Goal: Transaction & Acquisition: Obtain resource

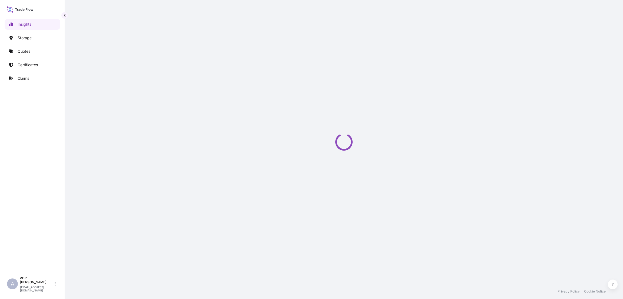
select select "2025"
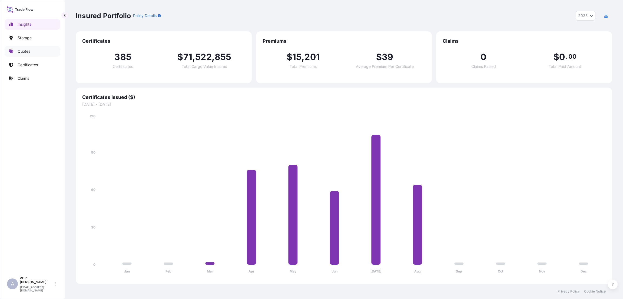
click at [30, 49] on link "Quotes" at bounding box center [33, 51] width 56 height 11
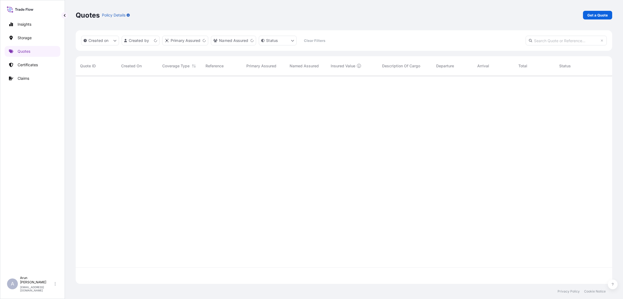
scroll to position [205, 530]
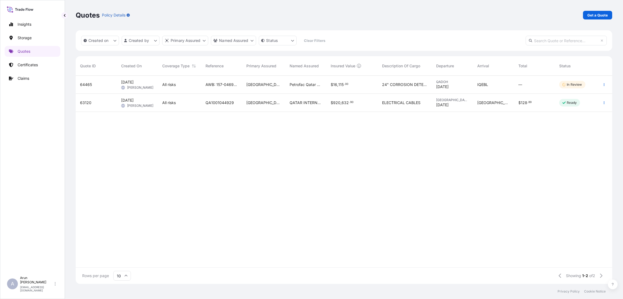
click at [565, 107] on div "Ready" at bounding box center [575, 103] width 41 height 18
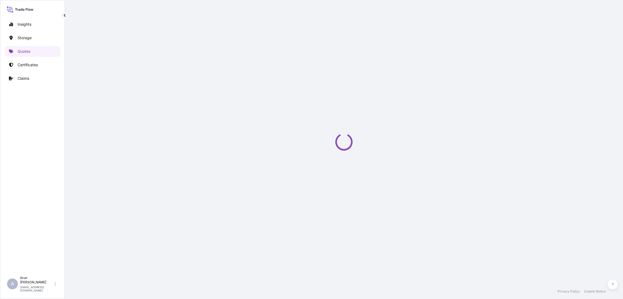
select select "Inland"
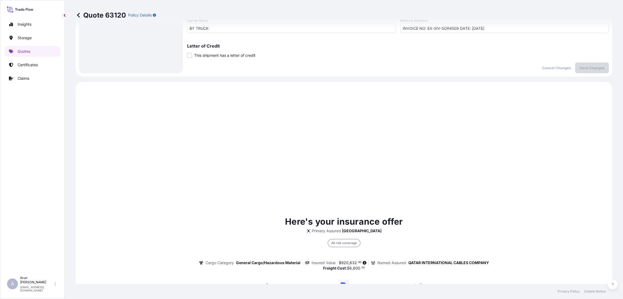
scroll to position [205, 0]
click at [27, 51] on p "Quotes" at bounding box center [24, 51] width 13 height 5
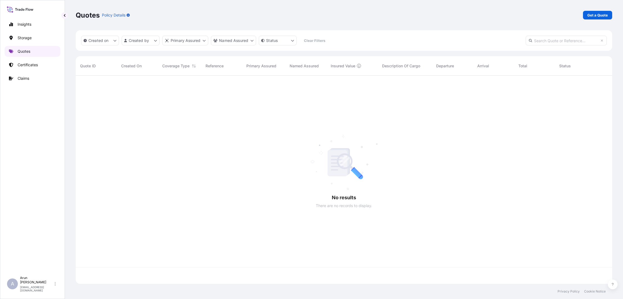
scroll to position [205, 530]
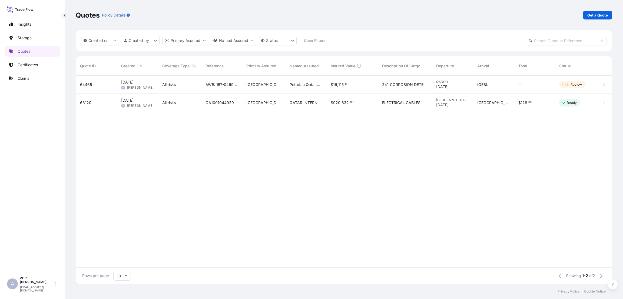
click at [368, 87] on div "$ 16 , 115 . 00" at bounding box center [352, 84] width 43 height 5
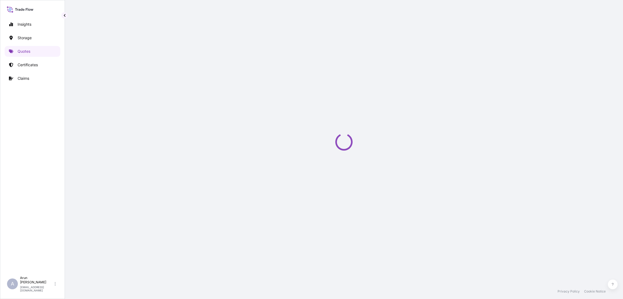
select select "Road / [GEOGRAPHIC_DATA]"
select select "Air"
select select "Road / [GEOGRAPHIC_DATA]"
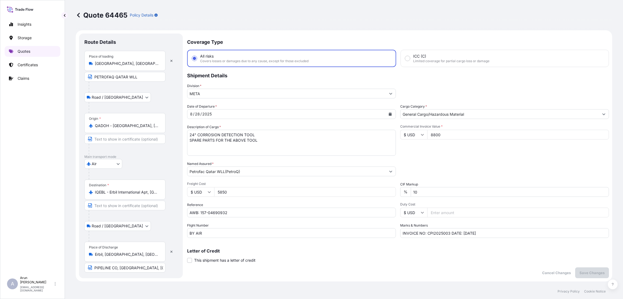
click at [35, 49] on link "Quotes" at bounding box center [33, 51] width 56 height 11
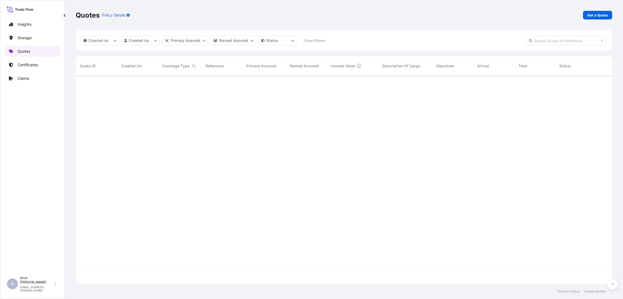
scroll to position [205, 530]
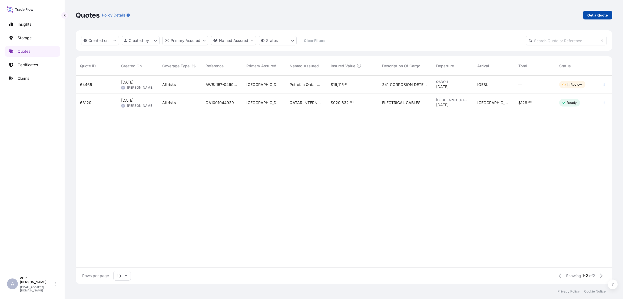
click at [599, 14] on p "Get a Quote" at bounding box center [597, 14] width 21 height 5
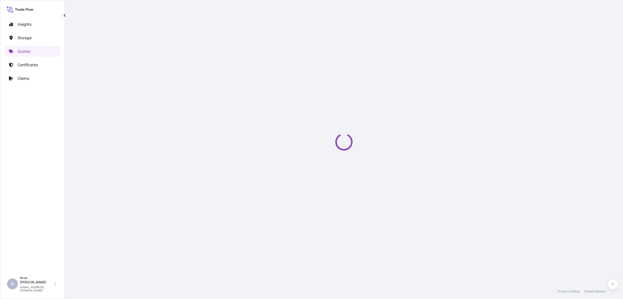
select select "Water"
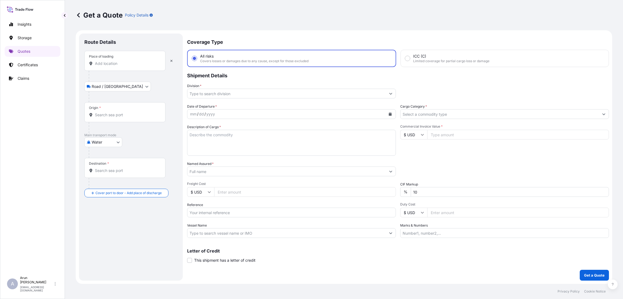
click at [128, 65] on input "Place of loading" at bounding box center [127, 63] width 64 height 5
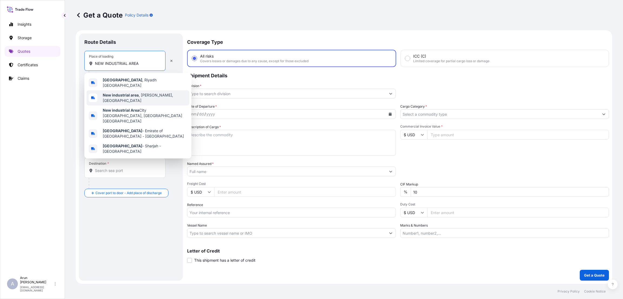
click at [117, 97] on span "New industrial area , [GEOGRAPHIC_DATA], [GEOGRAPHIC_DATA]" at bounding box center [145, 97] width 84 height 11
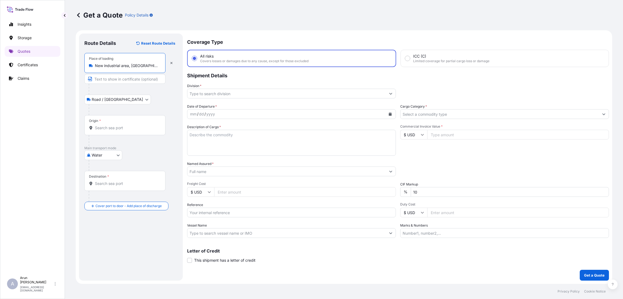
type input "New industrial area, [GEOGRAPHIC_DATA], [GEOGRAPHIC_DATA]"
click at [121, 80] on input "Text to appear on certificate" at bounding box center [124, 79] width 81 height 10
type input "QATAR WIRE PRODUCTS CO LLC"
click at [124, 128] on input "Origin *" at bounding box center [127, 127] width 64 height 5
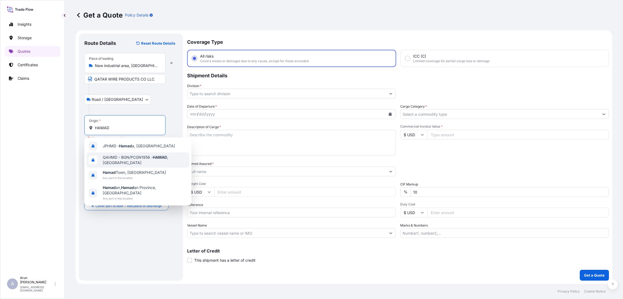
click at [148, 161] on span "QAHMD - BGN/PCGN1956 - HAMAD , [GEOGRAPHIC_DATA]" at bounding box center [145, 160] width 84 height 11
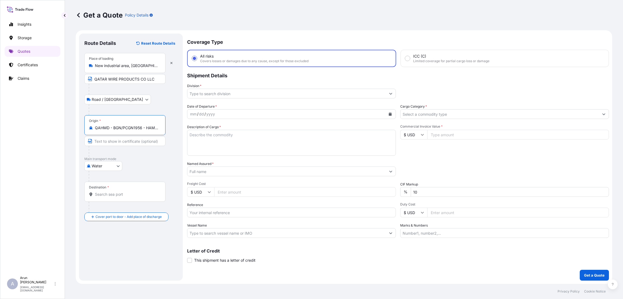
type input "QAHMD - BGN/PCGN1956 - HAMAD, [GEOGRAPHIC_DATA]"
click at [108, 195] on input "Destination *" at bounding box center [127, 194] width 64 height 5
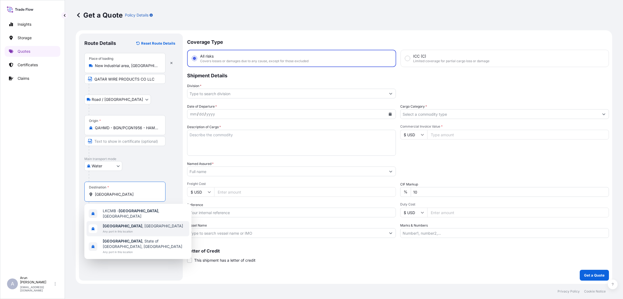
click at [129, 224] on span "[GEOGRAPHIC_DATA] , [GEOGRAPHIC_DATA]" at bounding box center [143, 225] width 80 height 5
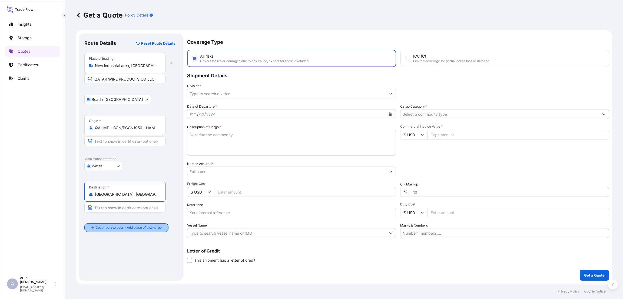
type input "[GEOGRAPHIC_DATA], [GEOGRAPHIC_DATA]"
click at [101, 255] on input "Place of Discharge" at bounding box center [127, 256] width 64 height 5
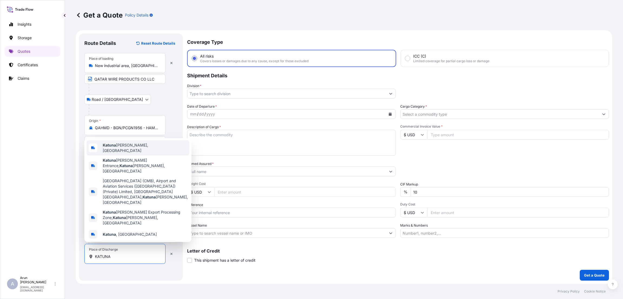
click at [142, 153] on span "Katuna [PERSON_NAME], [GEOGRAPHIC_DATA]" at bounding box center [145, 147] width 84 height 11
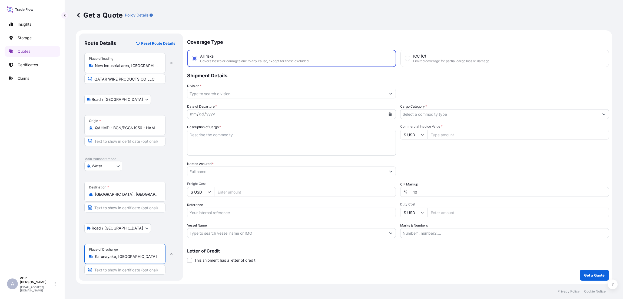
type input "Katunayake, [GEOGRAPHIC_DATA]"
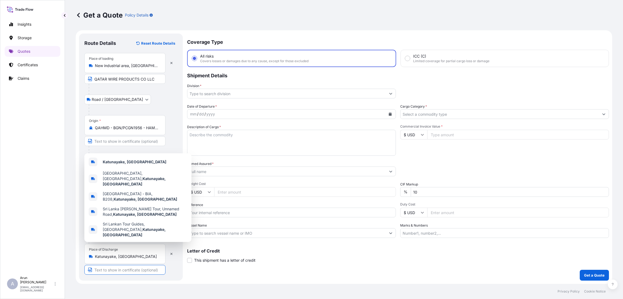
click at [132, 271] on input "Text to appear on certificate" at bounding box center [124, 270] width 81 height 10
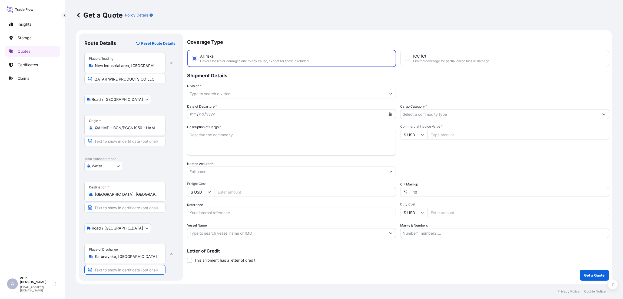
type input "TRINITY STEEL (PVT) LTD"
click at [233, 91] on input "Division *" at bounding box center [286, 94] width 198 height 10
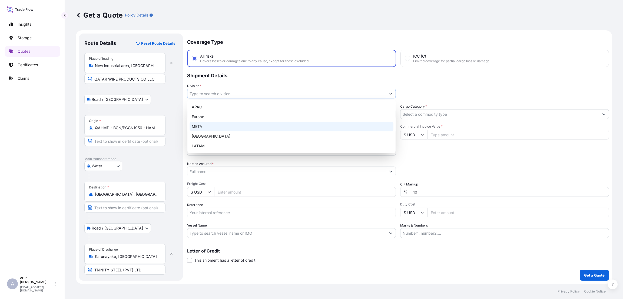
click at [230, 125] on div "META" at bounding box center [291, 127] width 204 height 10
type input "META"
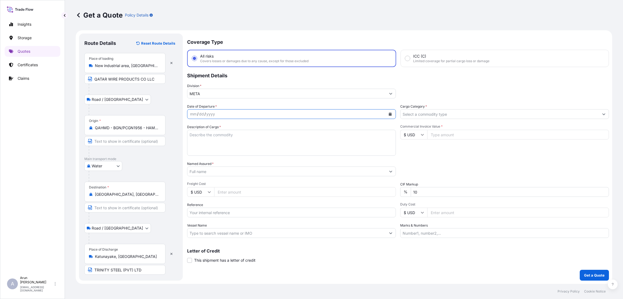
click at [386, 113] on button "Calendar" at bounding box center [390, 114] width 9 height 9
click at [197, 190] on div "24" at bounding box center [197, 190] width 10 height 10
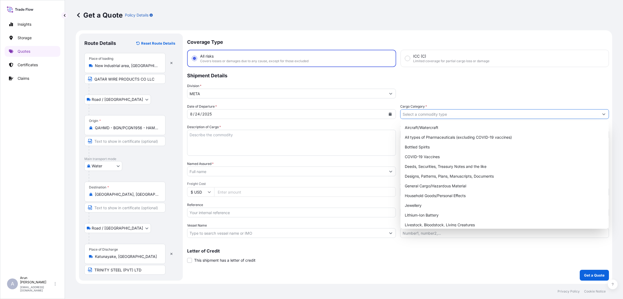
click at [433, 114] on input "Cargo Category *" at bounding box center [499, 114] width 198 height 10
click at [437, 183] on div "General Cargo/Hazardous Material" at bounding box center [504, 186] width 204 height 10
type input "General Cargo/Hazardous Material"
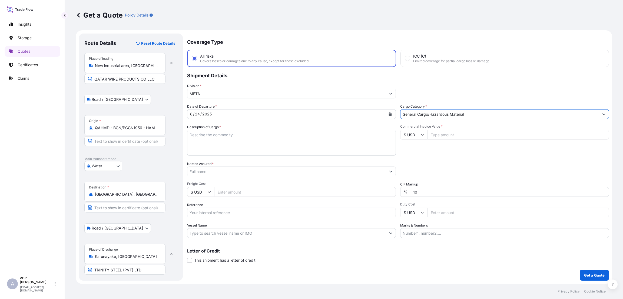
click at [209, 136] on textarea "Description of Cargo *" at bounding box center [291, 143] width 209 height 26
type textarea "STEEL WIRE"
click at [443, 135] on input "Commercial Invoice Value *" at bounding box center [518, 135] width 182 height 10
type input "46475"
click at [259, 169] on input "Named Assured *" at bounding box center [286, 171] width 198 height 10
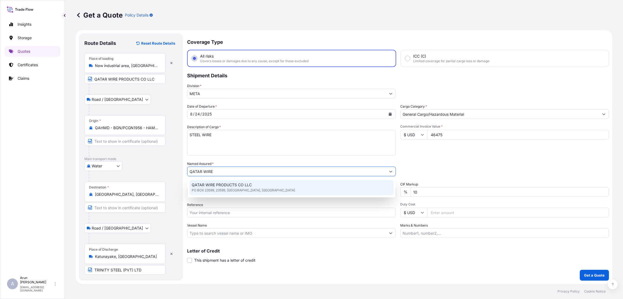
click at [232, 182] on span "QATAR WIRE PRODUCTS CO LLC" at bounding box center [222, 184] width 60 height 5
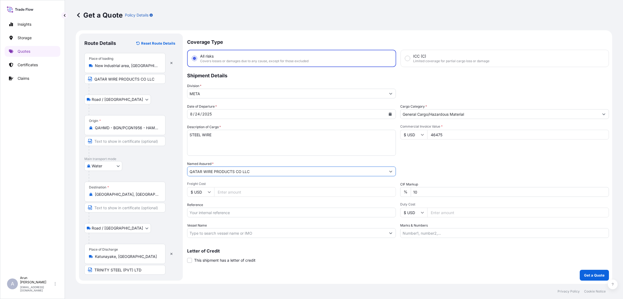
type input "QATAR WIRE PRODUCTS CO LLC"
drag, startPoint x: 423, startPoint y: 193, endPoint x: 408, endPoint y: 192, distance: 15.4
click at [408, 192] on div "% 10" at bounding box center [504, 192] width 209 height 10
type input "10"
click at [212, 211] on input "Reference" at bounding box center [291, 213] width 209 height 10
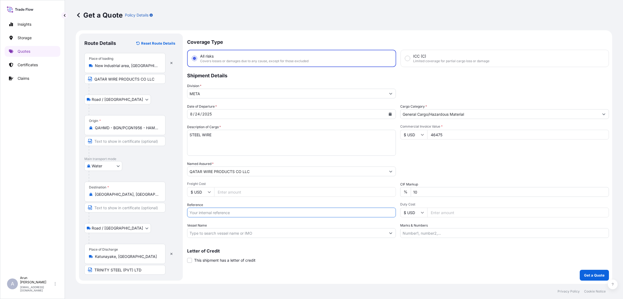
paste input "QA1001045156"
type input "QA1001045156"
click at [435, 213] on input "Duty Cost" at bounding box center [518, 213] width 182 height 10
drag, startPoint x: 421, startPoint y: 192, endPoint x: 408, endPoint y: 191, distance: 13.0
click at [408, 191] on div "% 10" at bounding box center [504, 192] width 209 height 10
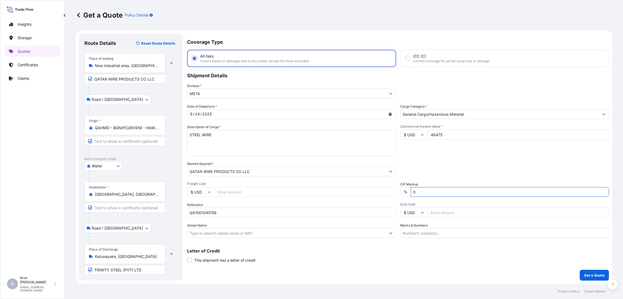
type input "0"
click at [410, 229] on input "Marks & Numbers" at bounding box center [504, 233] width 209 height 10
type input "INVOICE NUMBER:2669/25 DATE:[DATE]"
click at [223, 193] on input "Freight Cost" at bounding box center [305, 192] width 182 height 10
type input "1500"
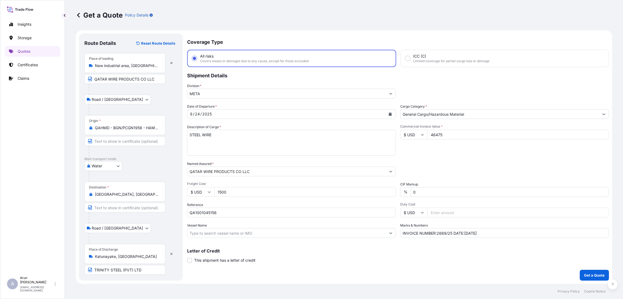
click at [345, 258] on div "Letter of Credit This shipment has a letter of credit Letter of credit * Letter…" at bounding box center [398, 256] width 422 height 14
click at [586, 273] on button "Get a Quote" at bounding box center [593, 275] width 29 height 11
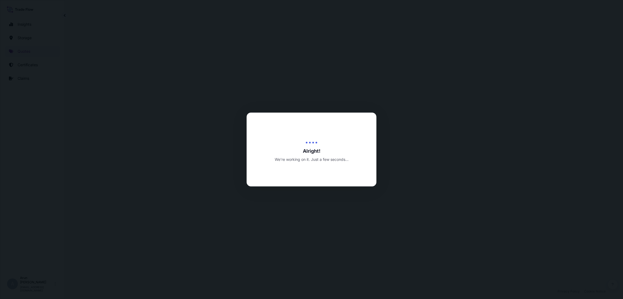
select select "Road / [GEOGRAPHIC_DATA]"
select select "Water"
select select "Road / [GEOGRAPHIC_DATA]"
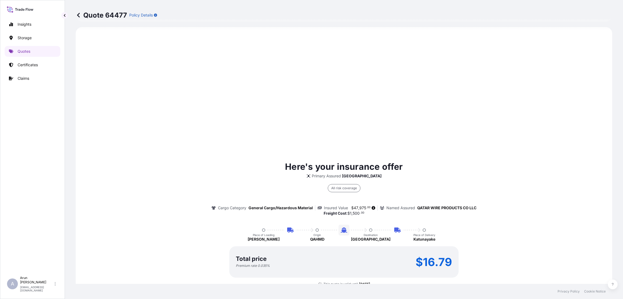
scroll to position [408, 0]
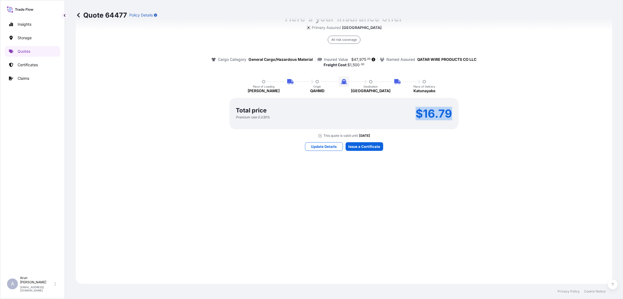
drag, startPoint x: 414, startPoint y: 112, endPoint x: 455, endPoint y: 112, distance: 41.3
click at [455, 112] on div "Here's your insurance offer Primary Assured Qatar All risk coverage Cargo Categ…" at bounding box center [343, 75] width 521 height 126
copy p "$16.79"
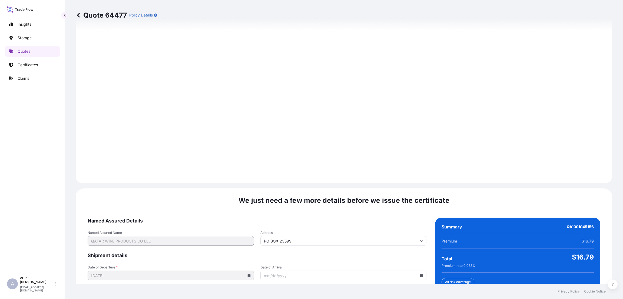
scroll to position [769, 0]
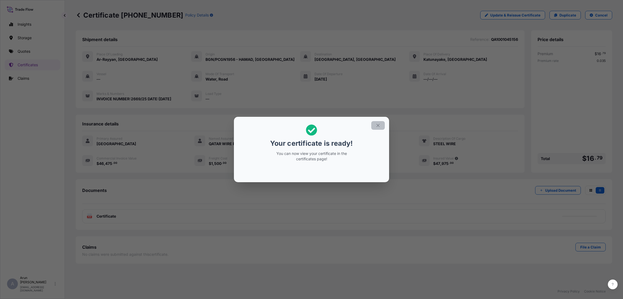
click at [380, 125] on icon "button" at bounding box center [377, 125] width 5 height 5
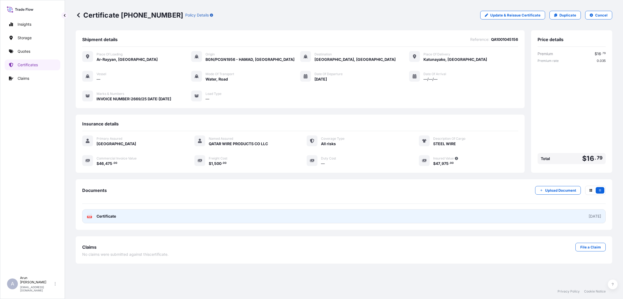
click at [173, 216] on link "PDF Certificate [DATE]" at bounding box center [343, 216] width 523 height 14
